Goal: Go to known website: Go to known website

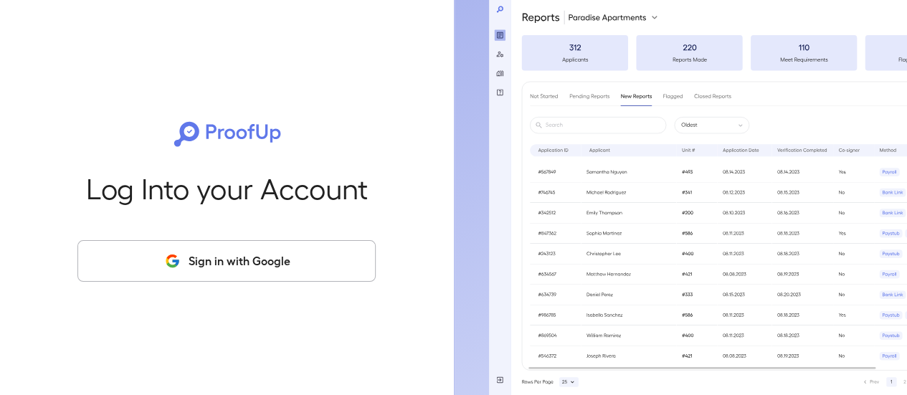
click at [248, 263] on button "Sign in with Google" at bounding box center [226, 261] width 298 height 42
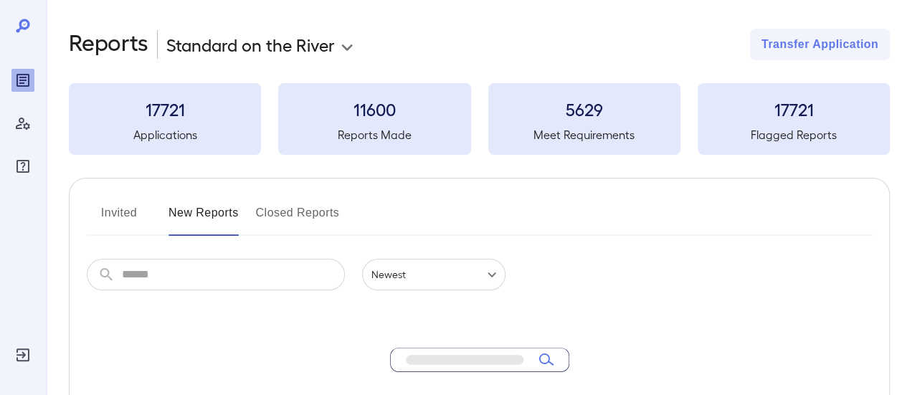
click at [161, 268] on input "text" at bounding box center [233, 275] width 223 height 32
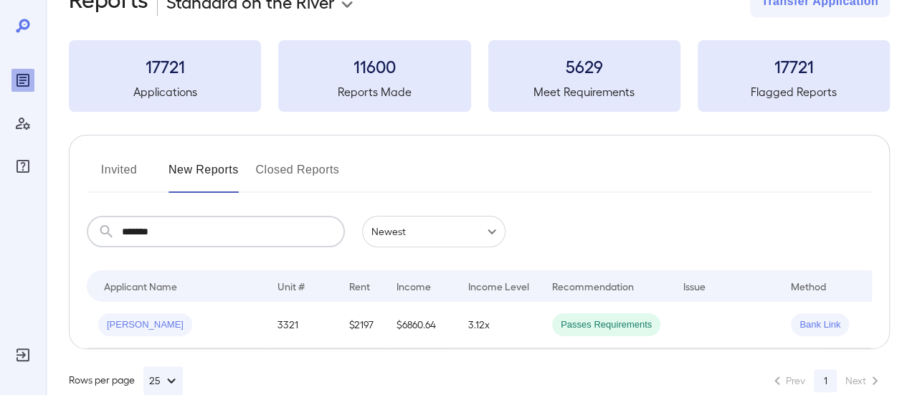
scroll to position [82, 0]
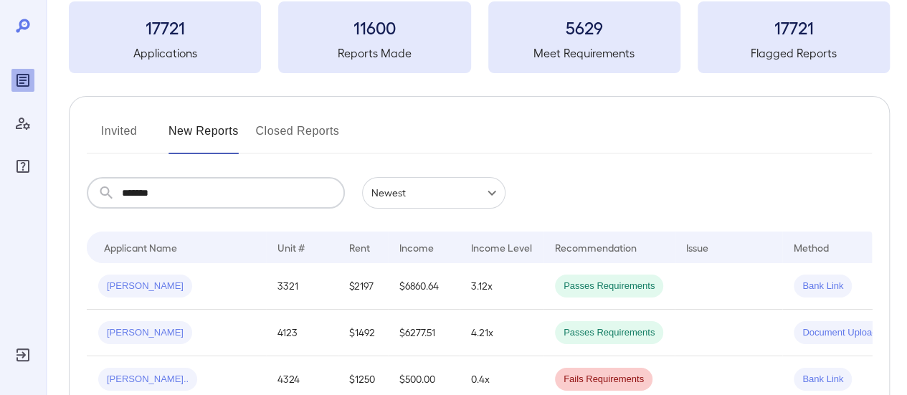
type input "*******"
